Goal: Find specific page/section: Find specific page/section

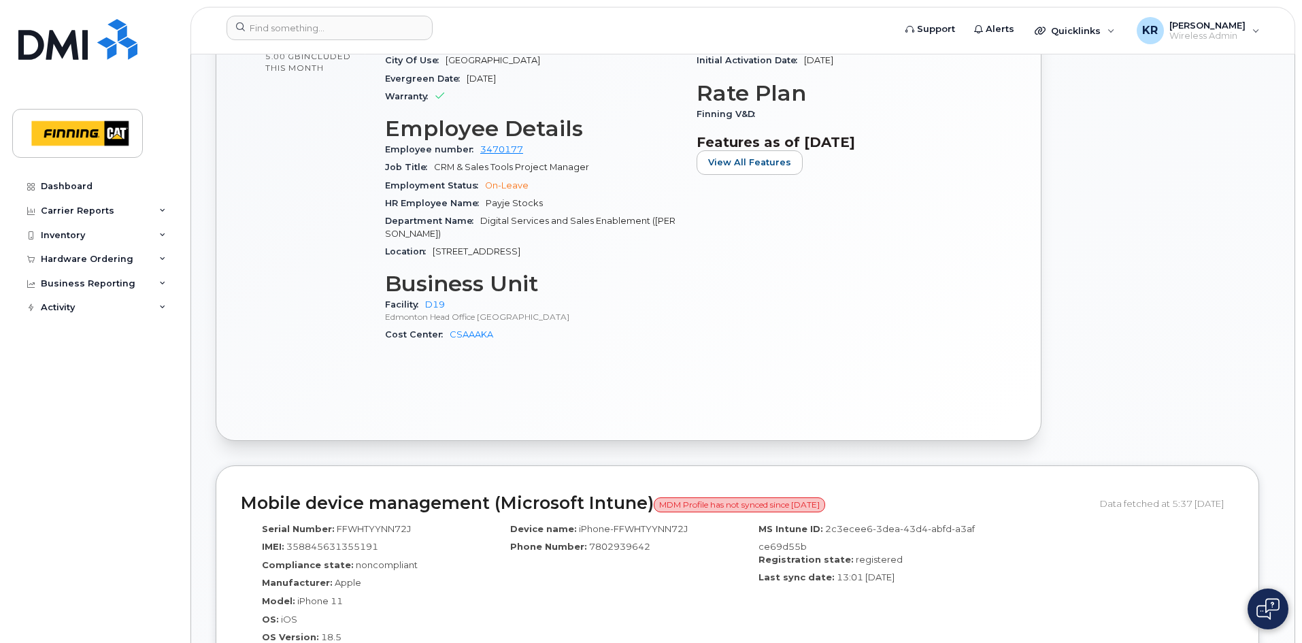
scroll to position [816, 0]
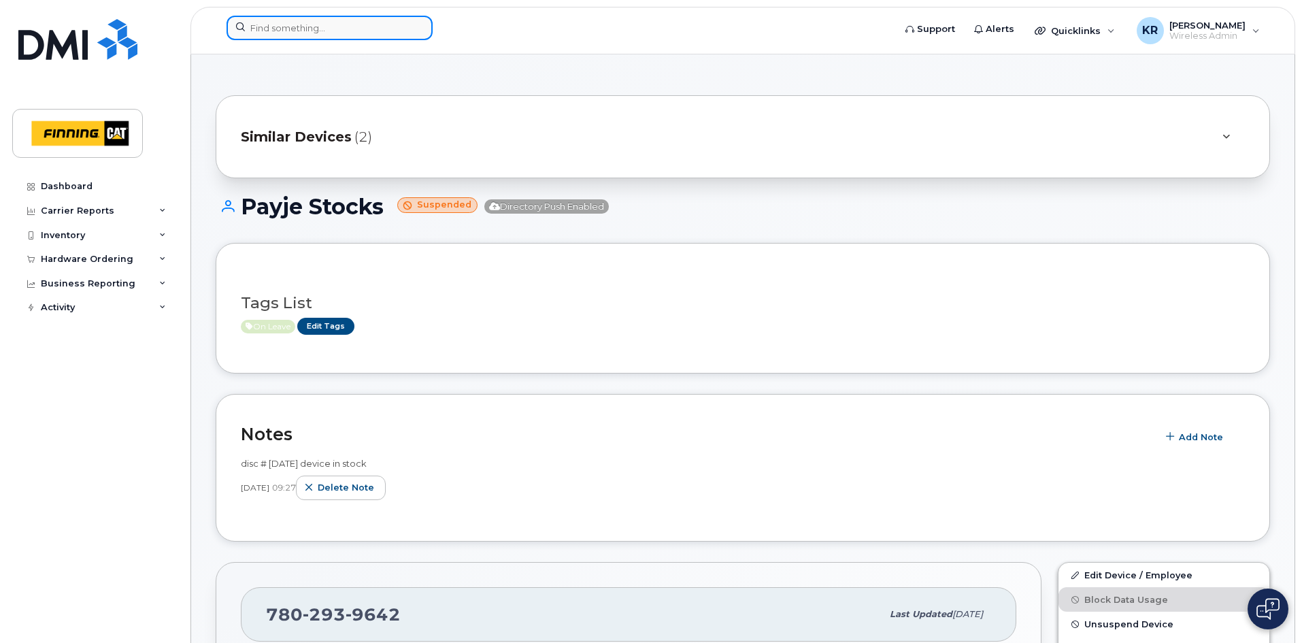
click at [305, 26] on input at bounding box center [330, 28] width 206 height 24
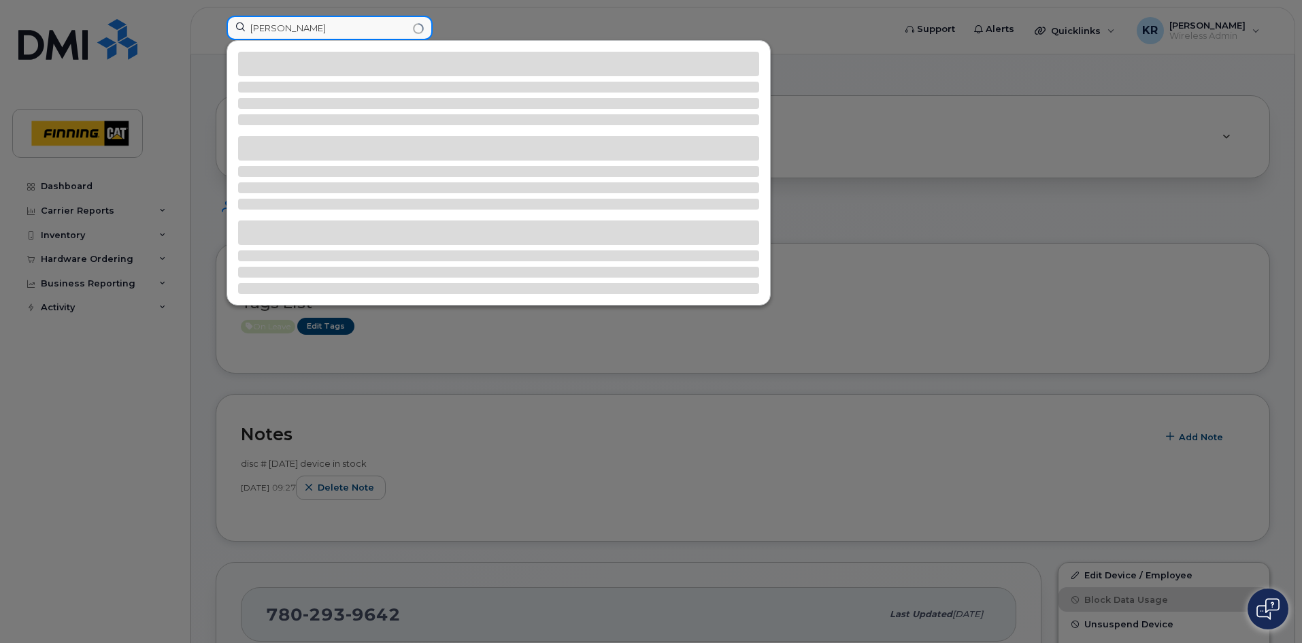
type input "[PERSON_NAME]"
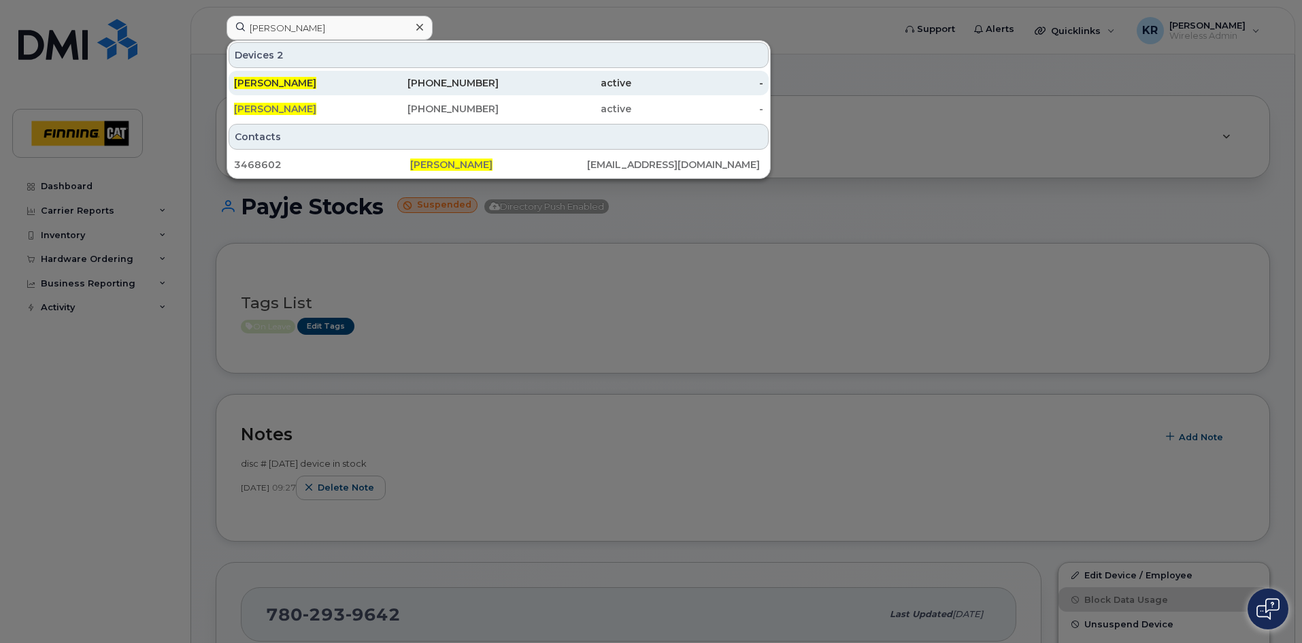
click at [404, 83] on div "250-203-1106" at bounding box center [433, 83] width 133 height 14
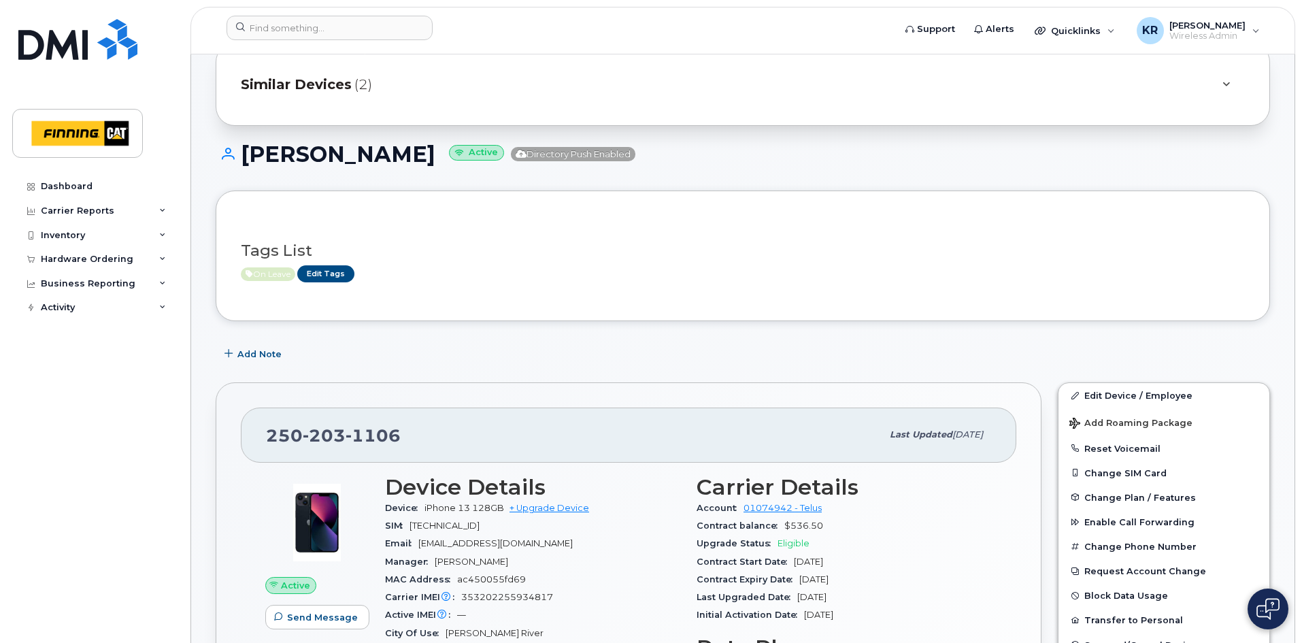
scroll to position [136, 0]
